Goal: Task Accomplishment & Management: Manage account settings

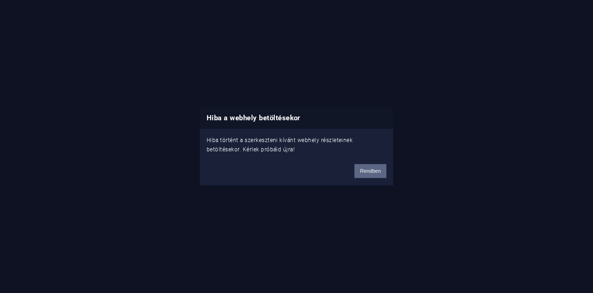
click at [374, 172] on button "Rendben" at bounding box center [371, 171] width 32 height 14
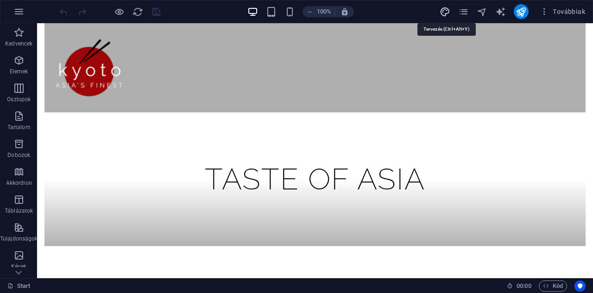
click at [449, 6] on icon "design" at bounding box center [445, 11] width 11 height 11
select select "px"
select select "300"
select select "px"
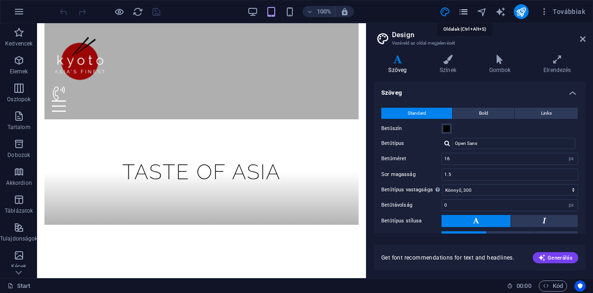
click at [468, 10] on icon "pages" at bounding box center [463, 11] width 11 height 11
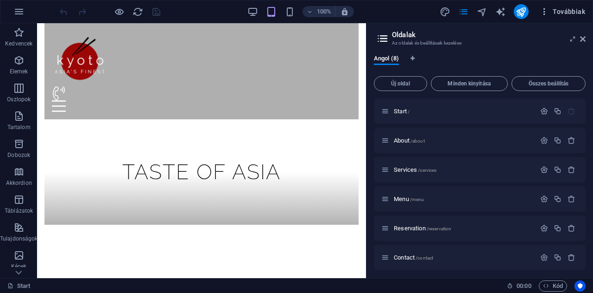
click at [570, 7] on span "Továbbiak" at bounding box center [562, 11] width 45 height 9
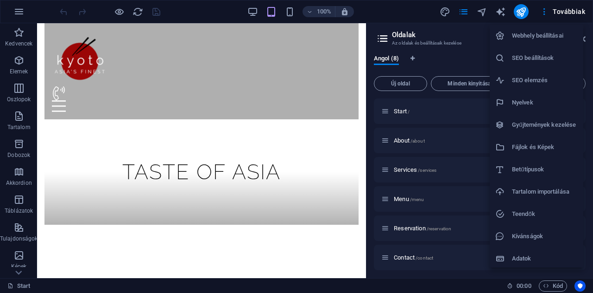
click at [526, 35] on h6 "Webhely beállításai" at bounding box center [545, 35] width 66 height 11
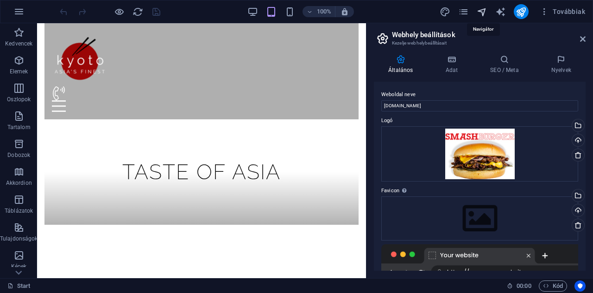
click at [483, 13] on icon "navigator" at bounding box center [482, 11] width 11 height 11
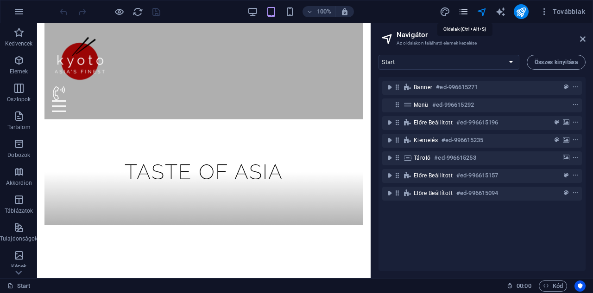
click at [466, 11] on icon "pages" at bounding box center [463, 11] width 11 height 11
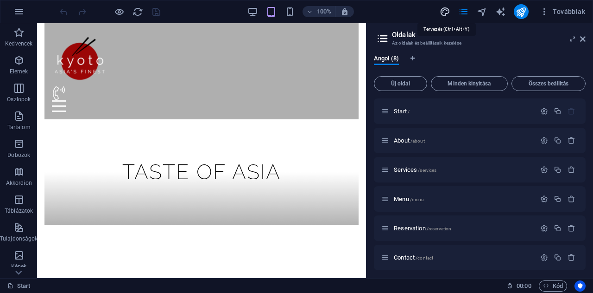
click at [444, 8] on icon "design" at bounding box center [445, 11] width 11 height 11
select select "px"
select select "300"
select select "px"
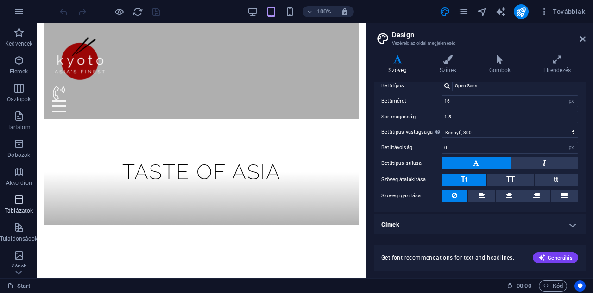
scroll to position [162, 0]
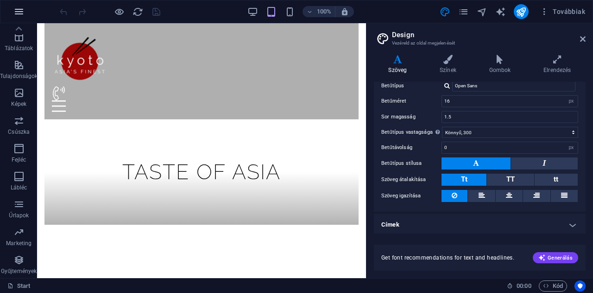
click at [19, 11] on icon "button" at bounding box center [18, 11] width 11 height 11
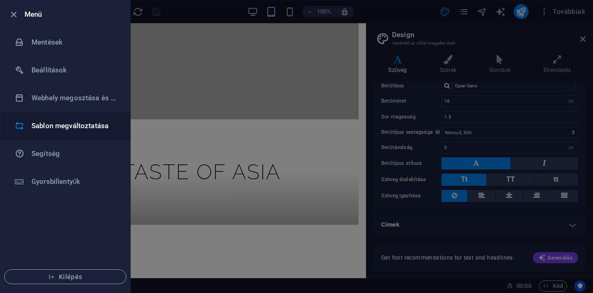
click at [47, 127] on h6 "Sablon megváltoztatása" at bounding box center [75, 125] width 86 height 11
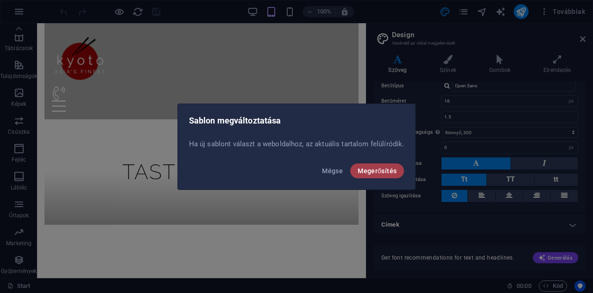
click at [372, 168] on span "Megerősítés" at bounding box center [377, 170] width 39 height 7
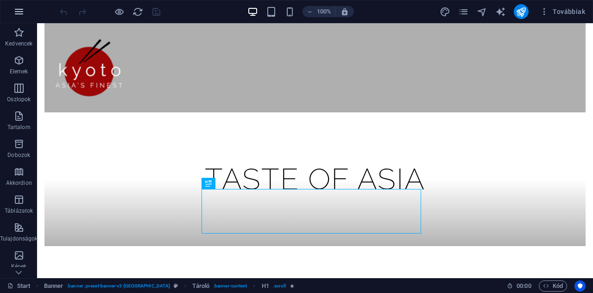
click at [20, 9] on icon "button" at bounding box center [18, 11] width 11 height 11
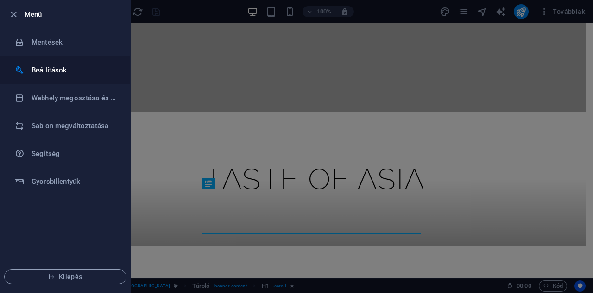
click at [28, 69] on div at bounding box center [23, 69] width 17 height 9
select select "hu"
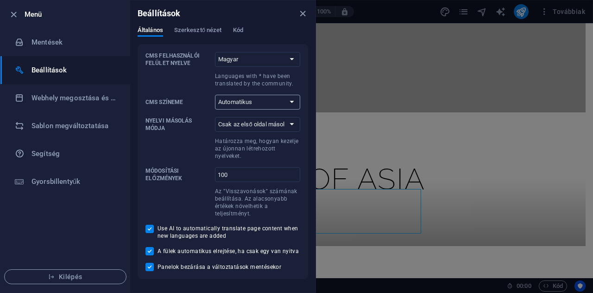
click at [258, 102] on select "Automatikus Sötét Világos" at bounding box center [257, 102] width 85 height 15
click at [267, 124] on select "Csak az első oldal másolása Az összes oldal másolása" at bounding box center [257, 124] width 85 height 15
click at [58, 124] on h6 "Sablon megváltoztatása" at bounding box center [75, 125] width 86 height 11
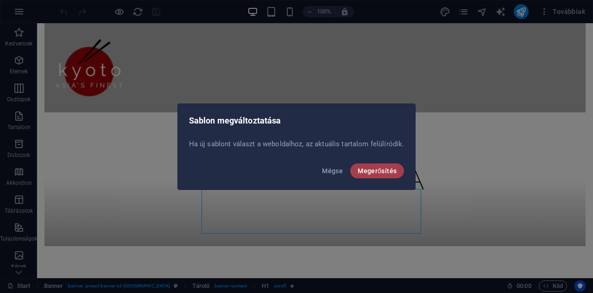
click at [363, 170] on span "Megerősítés" at bounding box center [377, 170] width 39 height 7
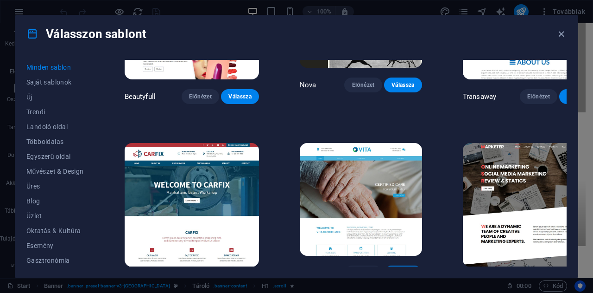
scroll to position [7429, 0]
